Goal: Task Accomplishment & Management: Use online tool/utility

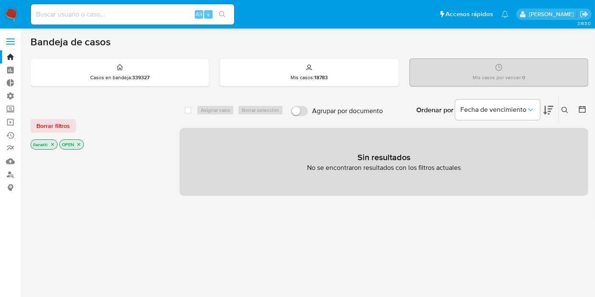
click at [28, 119] on main "3.163.0" at bounding box center [297, 258] width 595 height 516
click at [55, 121] on span "Borrar filtros" at bounding box center [52, 126] width 33 height 12
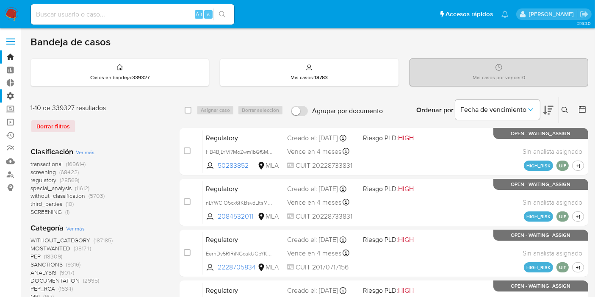
click at [8, 92] on label "Administración" at bounding box center [50, 95] width 101 height 13
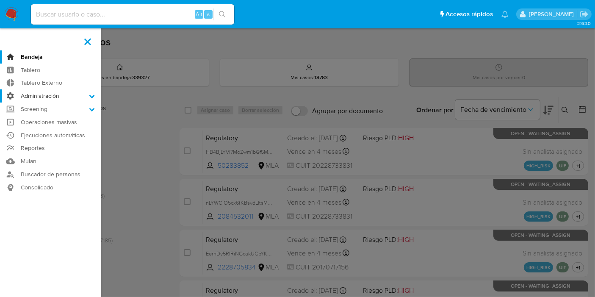
click at [0, 0] on input "Administración" at bounding box center [0, 0] width 0 height 0
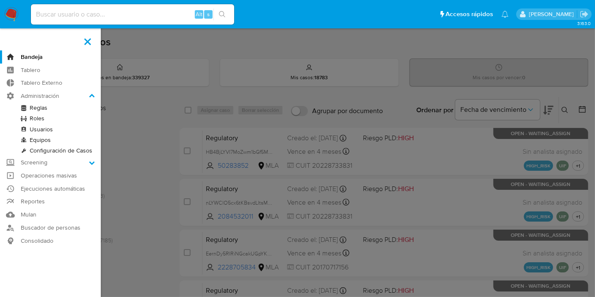
click at [41, 107] on link "Reglas" at bounding box center [50, 107] width 101 height 11
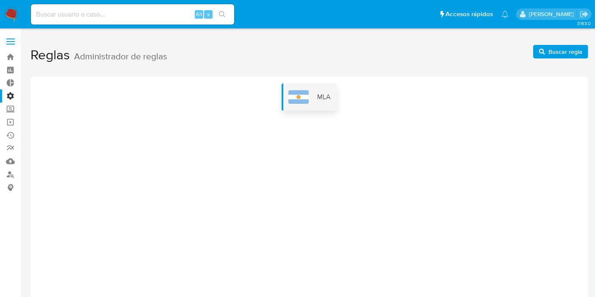
click at [303, 96] on img at bounding box center [298, 97] width 20 height 14
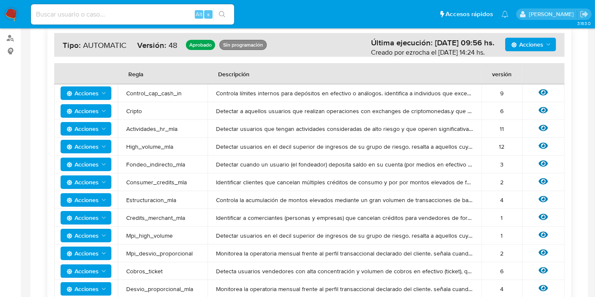
scroll to position [188, 0]
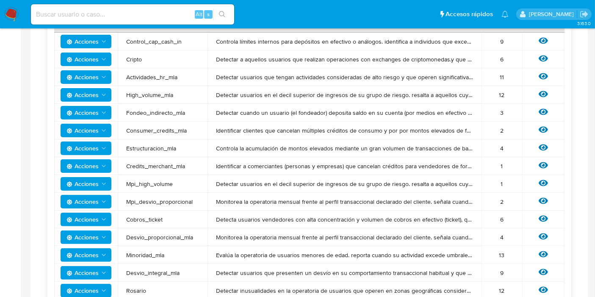
click at [97, 214] on span "Acciones" at bounding box center [82, 219] width 32 height 14
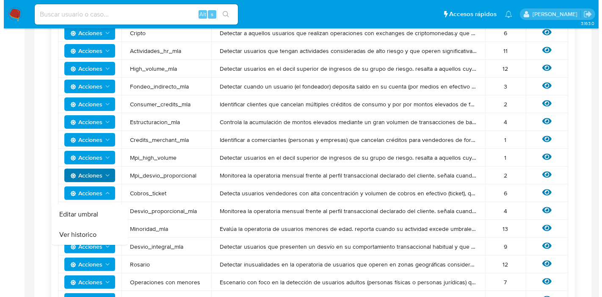
scroll to position [235, 0]
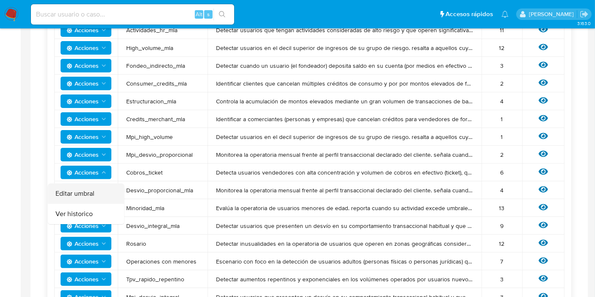
click at [95, 194] on button "Editar umbral" at bounding box center [86, 193] width 76 height 20
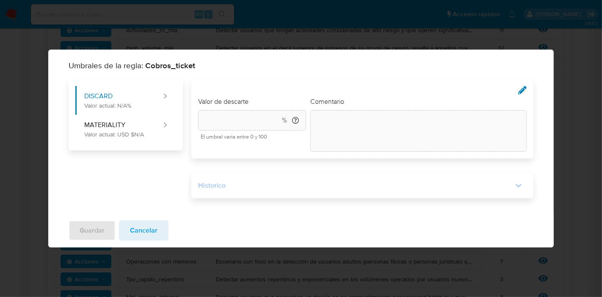
click at [331, 185] on div "Historico" at bounding box center [355, 185] width 314 height 9
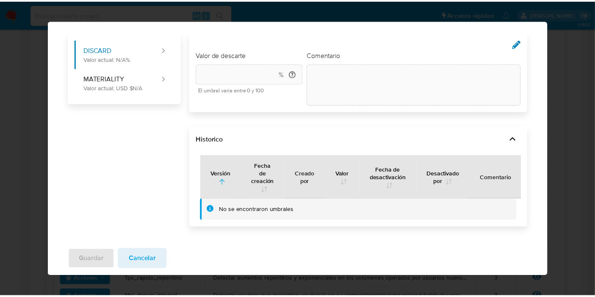
scroll to position [0, 0]
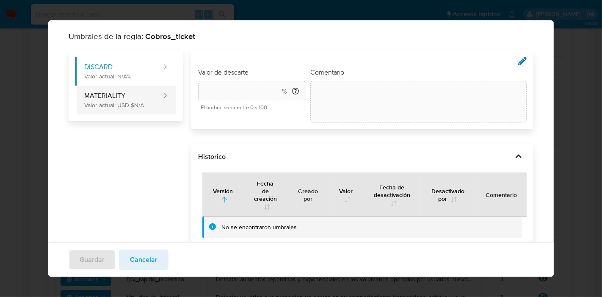
click at [156, 102] on button "MATERIALITY Valor actual: USD $N/A" at bounding box center [118, 99] width 87 height 29
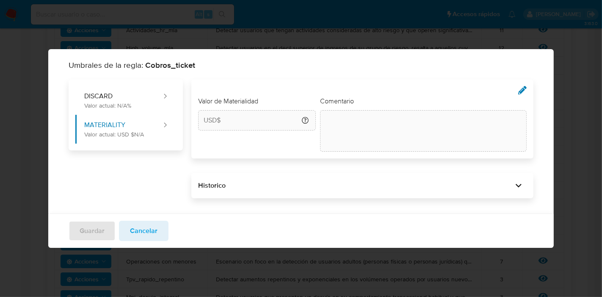
click at [141, 226] on span "Cancelar" at bounding box center [144, 230] width 28 height 19
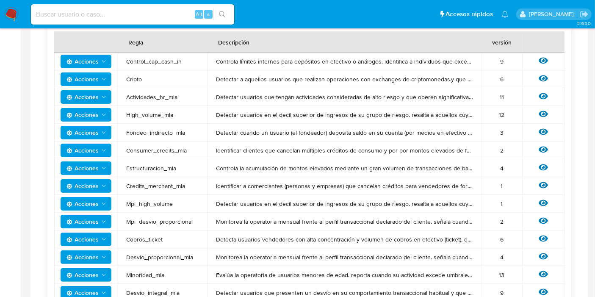
scroll to position [188, 0]
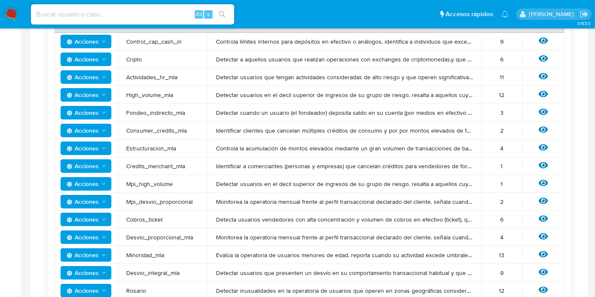
click at [119, 58] on td "Cripto" at bounding box center [163, 59] width 90 height 18
drag, startPoint x: 196, startPoint y: 76, endPoint x: 123, endPoint y: 76, distance: 72.4
click at [123, 76] on td "Actividades_hr_mla" at bounding box center [163, 77] width 90 height 18
drag, startPoint x: 177, startPoint y: 95, endPoint x: 128, endPoint y: 95, distance: 49.5
click at [128, 95] on span "High_volume_mla" at bounding box center [162, 95] width 73 height 8
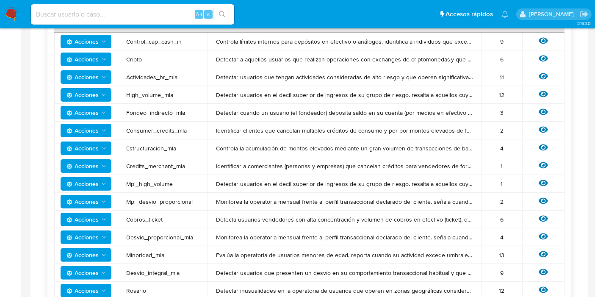
drag, startPoint x: 197, startPoint y: 111, endPoint x: 119, endPoint y: 110, distance: 77.9
click at [119, 110] on td "Fondeo_indirecto_mla" at bounding box center [163, 113] width 90 height 18
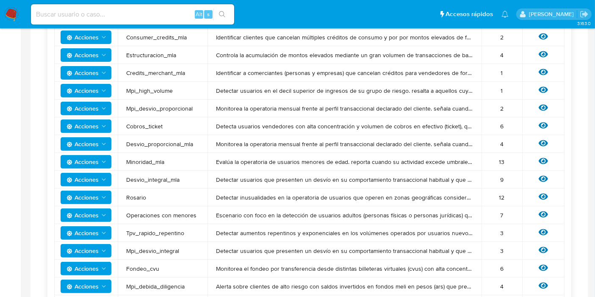
scroll to position [282, 0]
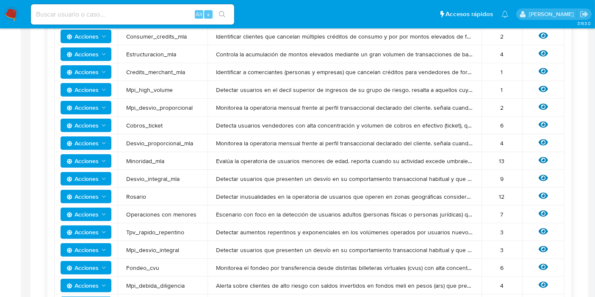
drag, startPoint x: 140, startPoint y: 196, endPoint x: 119, endPoint y: 196, distance: 20.3
click at [119, 196] on td "Rosario" at bounding box center [163, 197] width 90 height 18
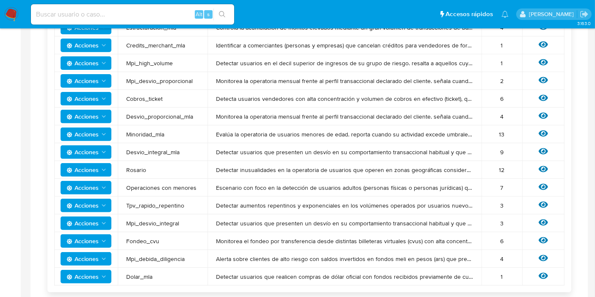
scroll to position [329, 0]
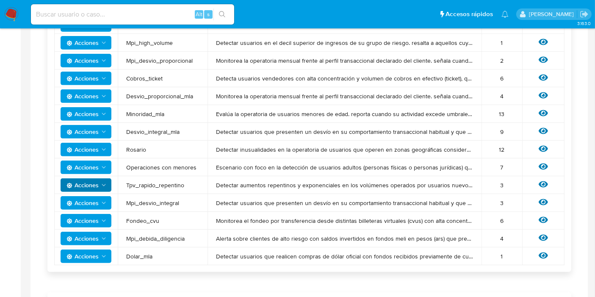
drag, startPoint x: 194, startPoint y: 185, endPoint x: 110, endPoint y: 185, distance: 84.7
click at [110, 185] on tr "Acciones Tpv_rapido_repentino Detectar aumentos repentinos y exponenciales en l…" at bounding box center [309, 185] width 510 height 18
drag, startPoint x: 153, startPoint y: 256, endPoint x: 108, endPoint y: 254, distance: 45.7
click at [108, 254] on tr "Acciones Dolar_mla Detectar usuarios que realicen compras [PERSON_NAME] oficial…" at bounding box center [309, 256] width 510 height 18
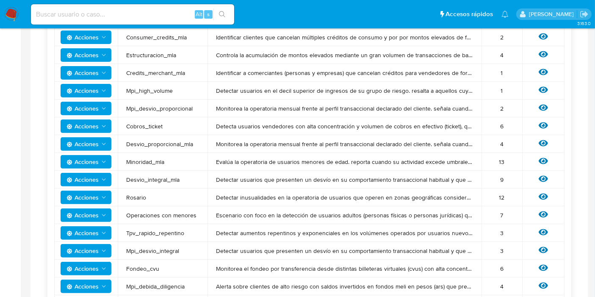
scroll to position [282, 0]
